Goal: Information Seeking & Learning: Learn about a topic

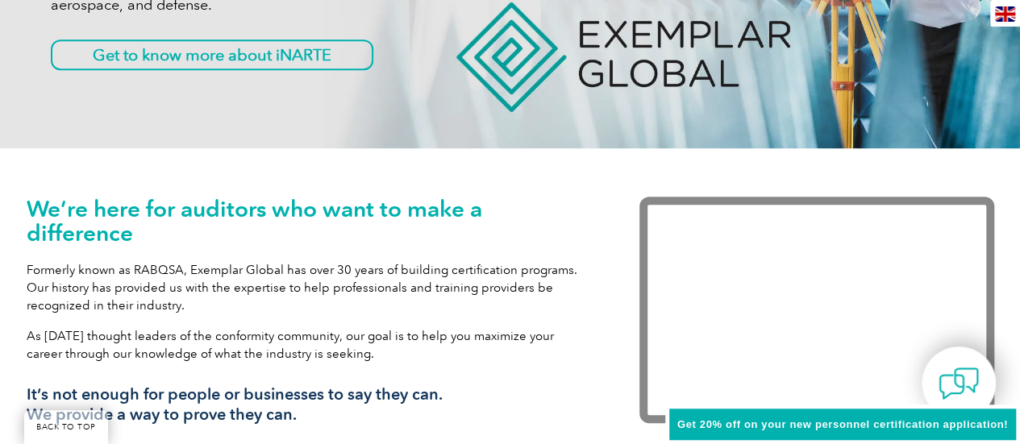
scroll to position [403, 0]
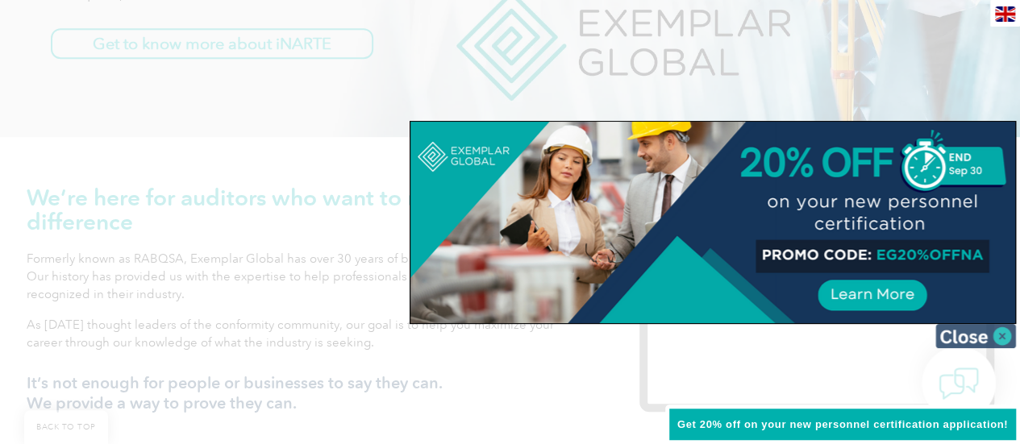
click at [966, 336] on img at bounding box center [975, 336] width 81 height 24
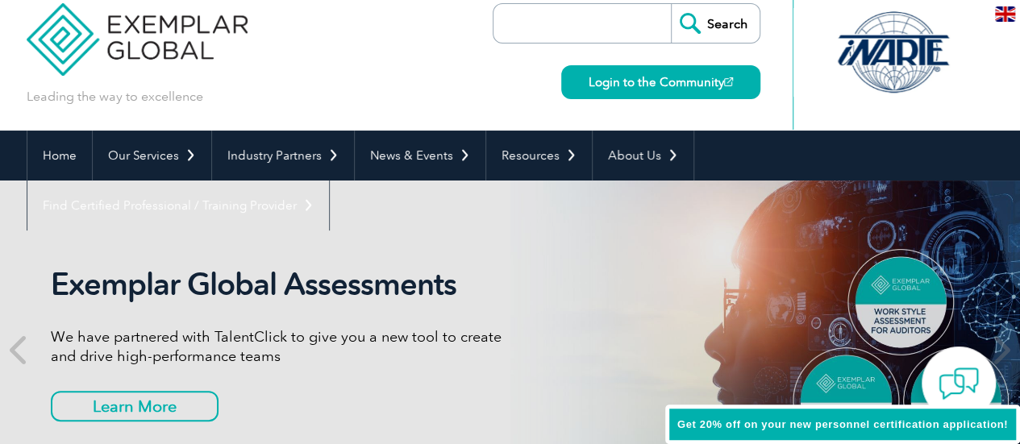
scroll to position [0, 0]
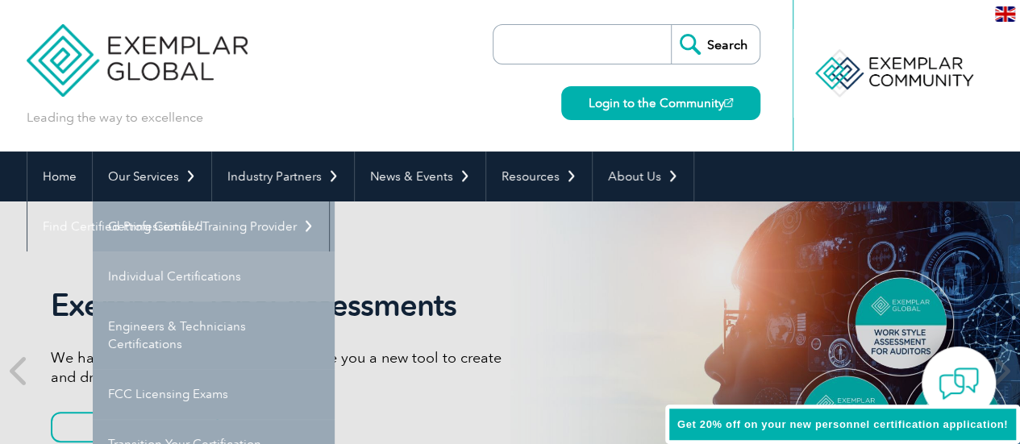
click at [180, 274] on link "Individual Certifications" at bounding box center [214, 277] width 242 height 50
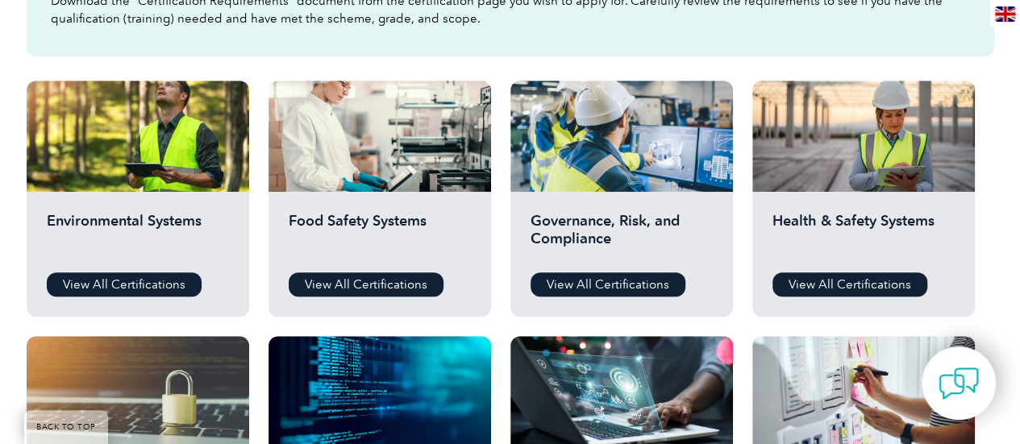
scroll to position [564, 0]
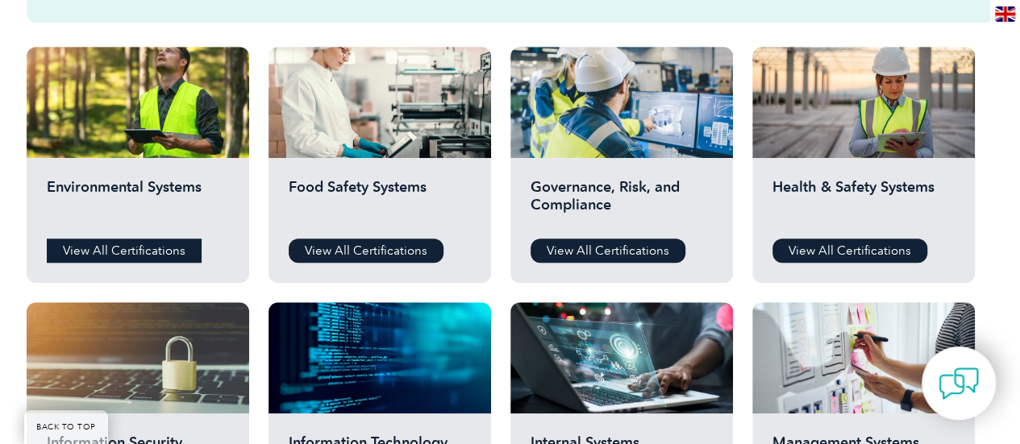
click at [135, 248] on link "View All Certifications" at bounding box center [124, 251] width 155 height 24
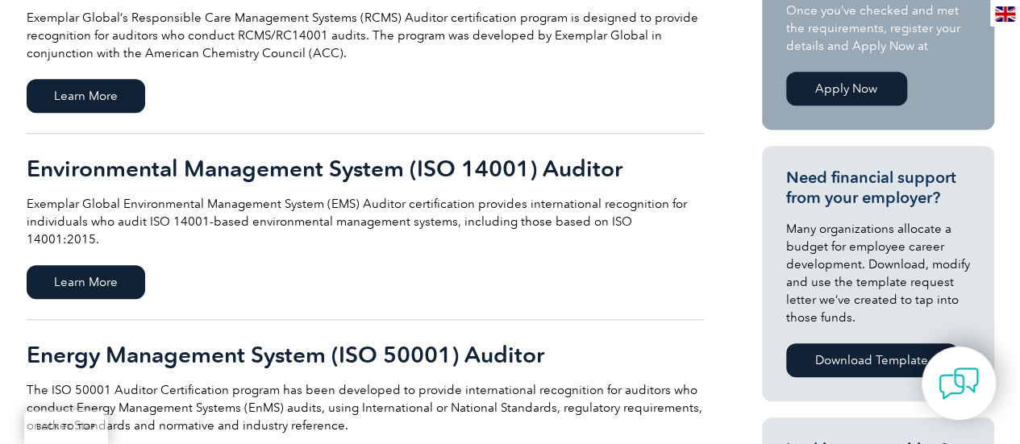
scroll to position [484, 0]
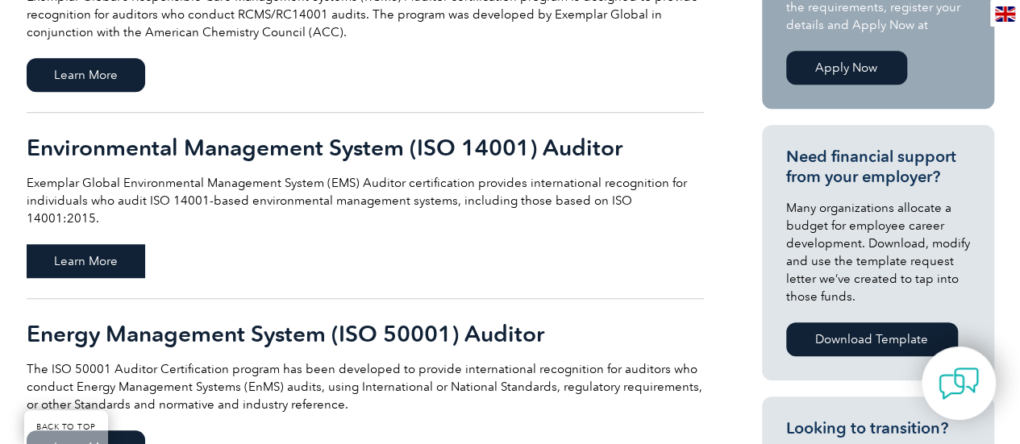
click at [86, 244] on span "Learn More" at bounding box center [86, 261] width 119 height 34
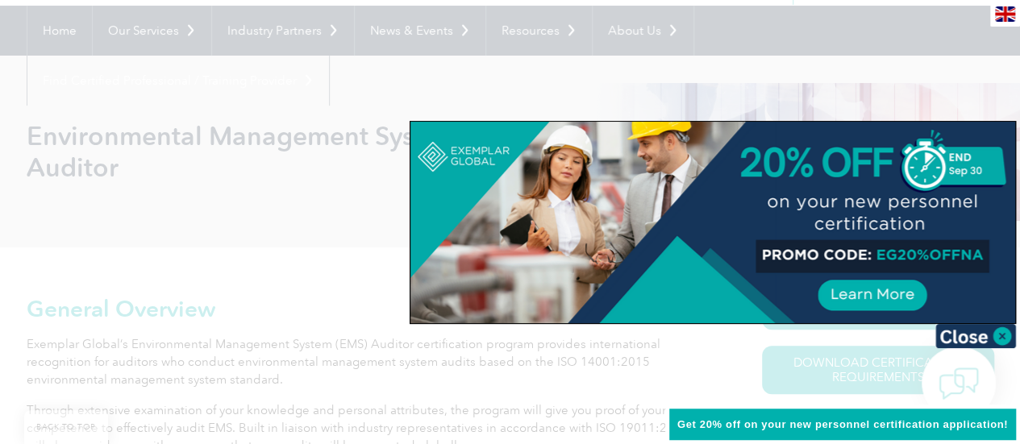
scroll to position [144, 0]
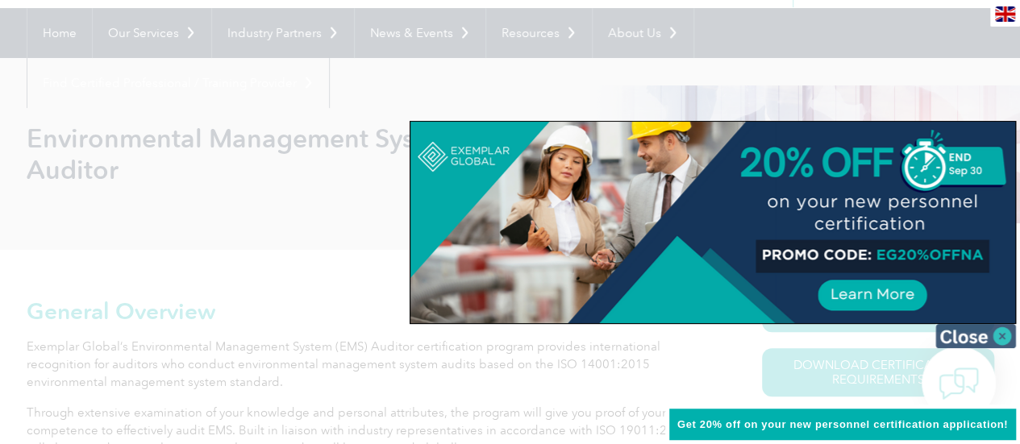
click at [971, 334] on img at bounding box center [975, 336] width 81 height 24
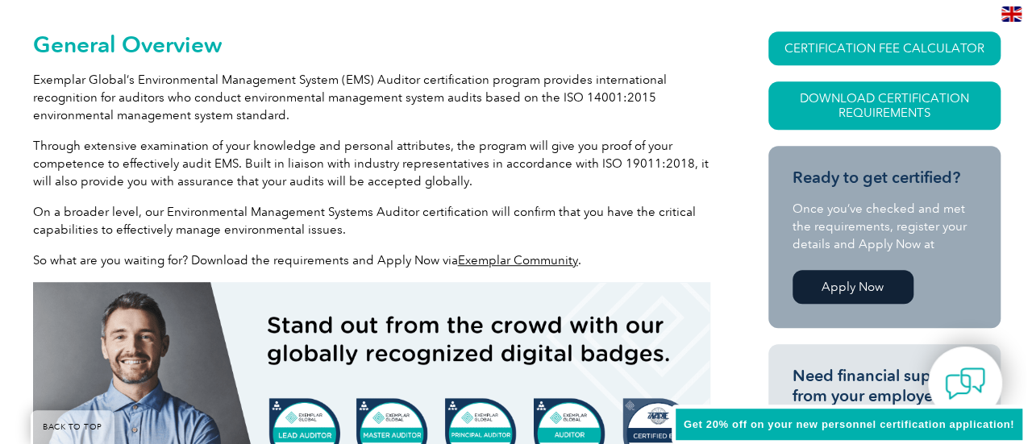
scroll to position [385, 0]
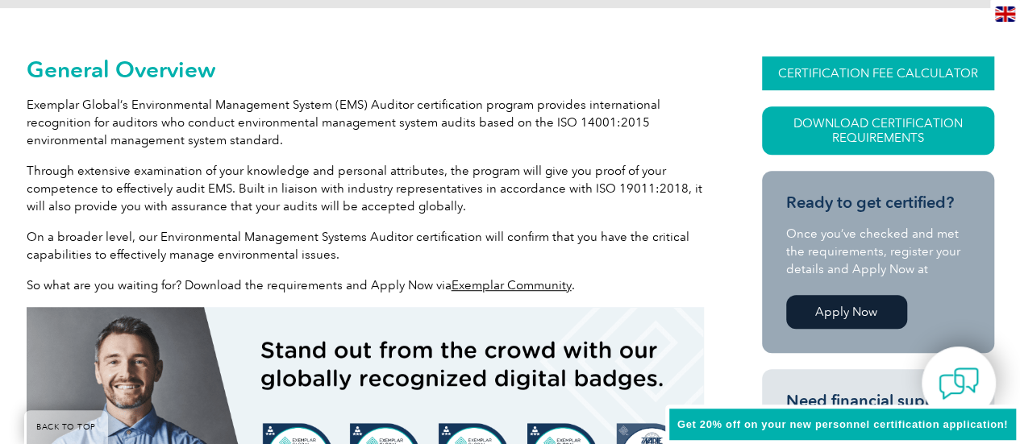
click at [851, 62] on link "CERTIFICATION FEE CALCULATOR" at bounding box center [878, 73] width 232 height 34
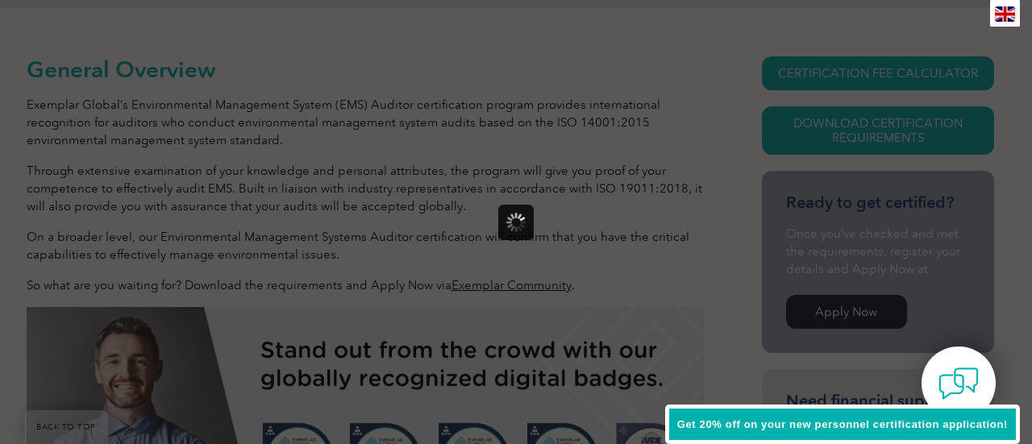
scroll to position [0, 0]
click at [817, 423] on span "Get 20% off on your new personnel certification application!" at bounding box center [842, 424] width 331 height 12
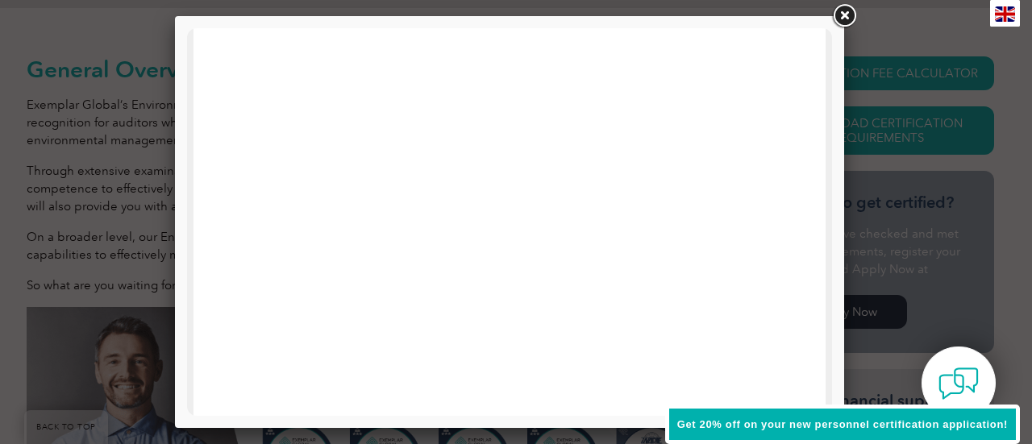
scroll to position [161, 0]
click at [843, 10] on link at bounding box center [844, 16] width 29 height 29
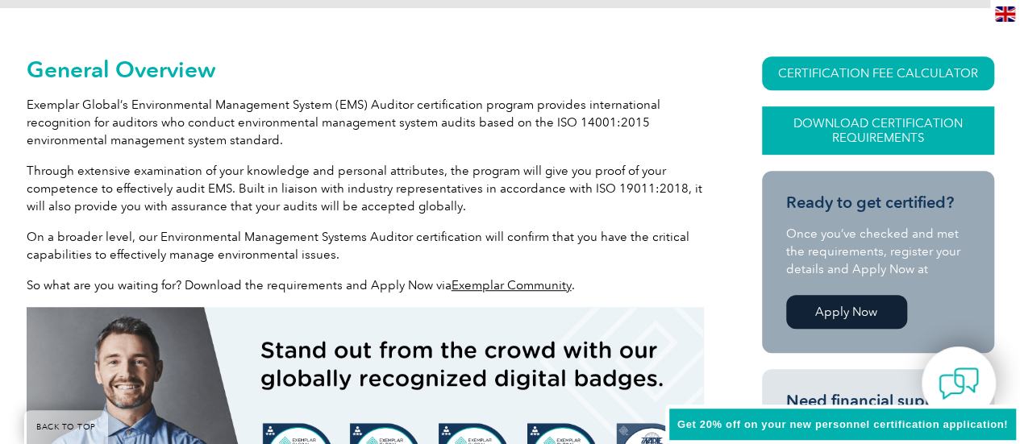
click at [918, 127] on link "Download Certification Requirements" at bounding box center [878, 130] width 232 height 48
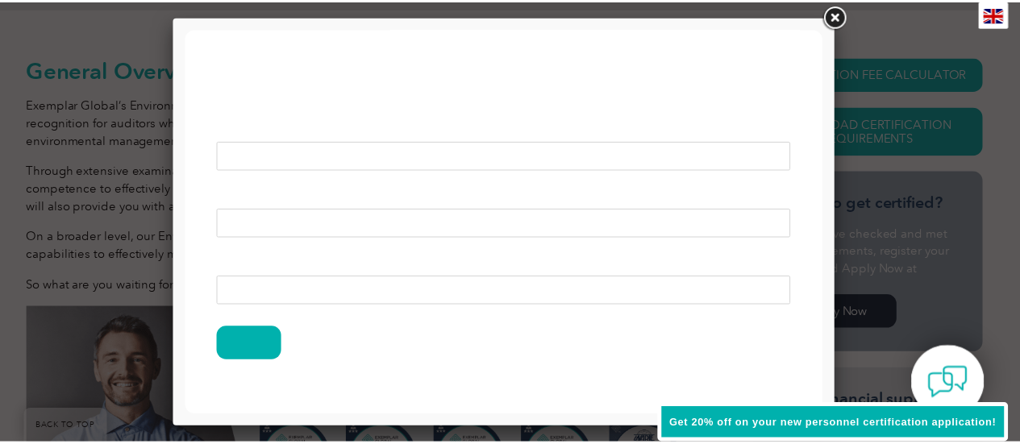
scroll to position [0, 0]
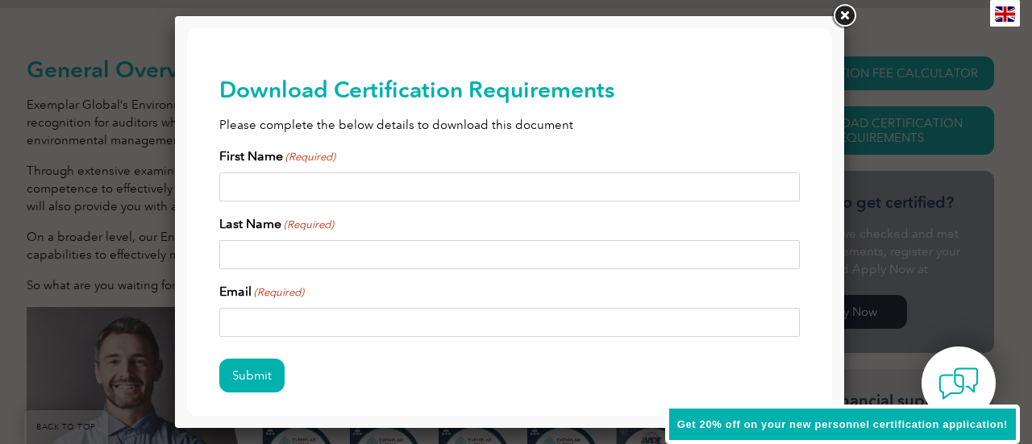
click at [853, 19] on link at bounding box center [844, 16] width 29 height 29
